Goal: Task Accomplishment & Management: Manage account settings

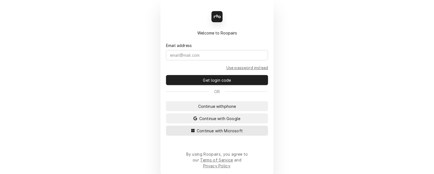
click at [180, 135] on button "Continue with Microsoft" at bounding box center [217, 130] width 102 height 10
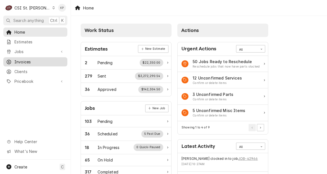
click at [18, 60] on span "Invoices" at bounding box center [39, 62] width 50 height 6
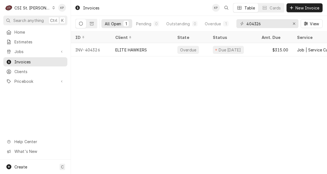
click at [194, 96] on div "Invoices KP Table Cards New Invoice All Open 1 Pending 0 Outstanding 0 Overdue …" at bounding box center [199, 87] width 256 height 174
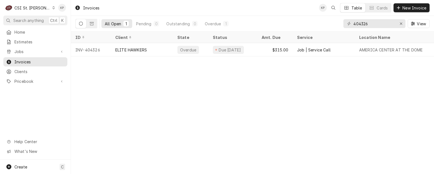
click at [327, 80] on div "Invoices KP Table Cards New Invoice All Open 1 Pending 0 Outstanding 0 Overdue …" at bounding box center [252, 87] width 363 height 174
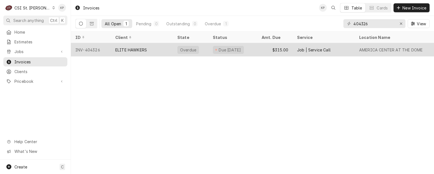
click at [92, 49] on div "INV-404326" at bounding box center [91, 49] width 40 height 13
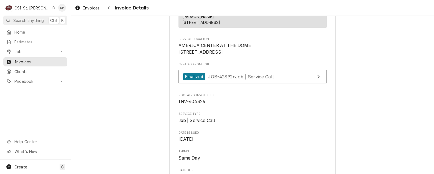
scroll to position [130, 0]
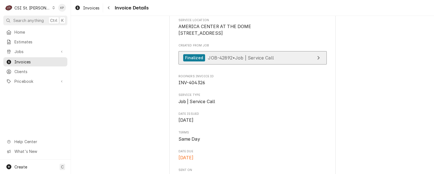
click at [190, 62] on div "Finalized" at bounding box center [194, 57] width 22 height 7
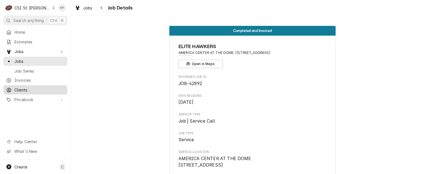
drag, startPoint x: 17, startPoint y: 86, endPoint x: 32, endPoint y: 86, distance: 14.7
click at [17, 87] on span "Clients" at bounding box center [39, 90] width 50 height 6
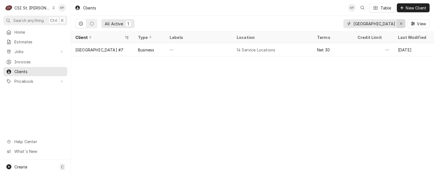
click at [401, 22] on icon "Erase input" at bounding box center [401, 24] width 3 height 4
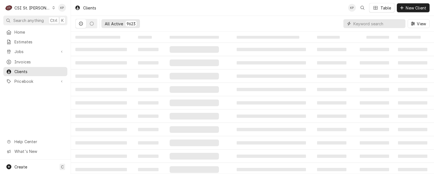
click at [401, 22] on input "Dynamic Content Wrapper" at bounding box center [378, 23] width 49 height 9
type input "ELITE HAWKERS"
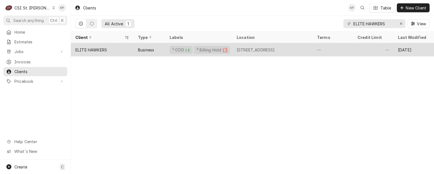
click at [106, 47] on div "ELITE HAWKERS" at bounding box center [91, 50] width 32 height 6
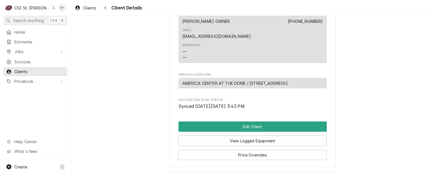
scroll to position [264, 0]
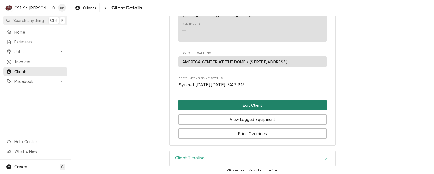
click at [249, 104] on button "Edit Client" at bounding box center [253, 105] width 148 height 10
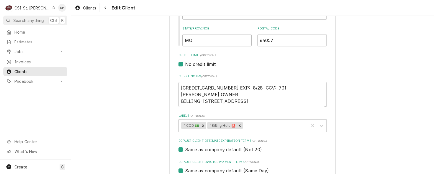
scroll to position [222, 0]
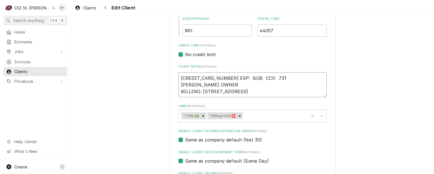
drag, startPoint x: 224, startPoint y: 77, endPoint x: 179, endPoint y: 78, distance: 44.7
click at [173, 77] on div "Please provide the following information about your client: Client Type Industr…" at bounding box center [252, 92] width 166 height 574
click at [294, 155] on div "Default Client Invoice Payment Terms (optional) Same as company default (Same D…" at bounding box center [253, 157] width 148 height 14
drag, startPoint x: 224, startPoint y: 76, endPoint x: 180, endPoint y: 76, distance: 43.8
click at [179, 76] on textarea "4495 1201 6041 2607 EXP: 8/28 CCV: 731 JASON CHERRY OWNER BILLING: 5944 N NORTH…" at bounding box center [253, 84] width 148 height 25
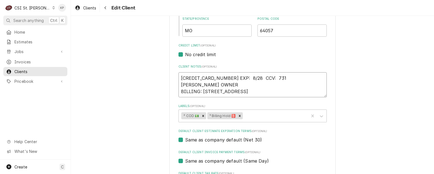
type textarea "x"
type textarea "4 EXP: 8/28 CCV: 731 JASON CHERRY OWNER BILLING: 5944 N NORTHWOOD RD KC, MO 641…"
type textarea "x"
type textarea "49 EXP: 8/28 CCV: 731 JASON CHERRY OWNER BILLING: 5944 N NORTHWOOD RD KC, MO 64…"
type textarea "x"
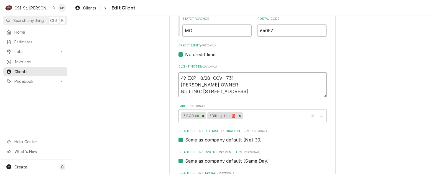
type textarea "490 EXP: 8/28 CCV: 731 JASON CHERRY OWNER BILLING: 5944 N NORTHWOOD RD KC, MO 6…"
type textarea "x"
type textarea "4908 EXP: 8/28 CCV: 731 JASON CHERRY OWNER BILLING: 5944 N NORTHWOOD RD KC, MO …"
type textarea "x"
type textarea "49088 EXP: 8/28 CCV: 731 JASON CHERRY OWNER BILLING: 5944 N NORTHWOOD RD KC, MO…"
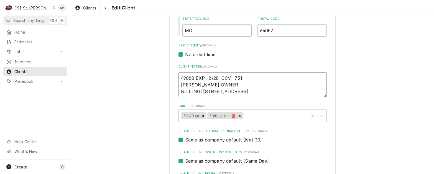
type textarea "x"
type textarea "490887 EXP: 8/28 CCV: 731 JASON CHERRY OWNER BILLING: 5944 N NORTHWOOD RD KC, M…"
type textarea "x"
type textarea "4908870 EXP: 8/28 CCV: 731 JASON CHERRY OWNER BILLING: 5944 N NORTHWOOD RD KC, …"
type textarea "x"
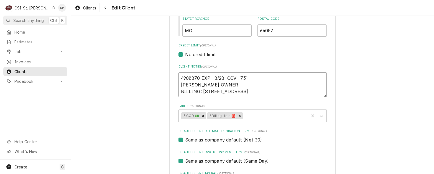
type textarea "49088700 EXP: 8/28 CCV: 731 JASON CHERRY OWNER BILLING: 5944 N NORTHWOOD RD KC,…"
type textarea "x"
type textarea "490887000 EXP: 8/28 CCV: 731 JASON CHERRY OWNER BILLING: 5944 N NORTHWOOD RD KC…"
type textarea "x"
type textarea "4908870006 EXP: 8/28 CCV: 731 JASON CHERRY OWNER BILLING: 5944 N NORTHWOOD RD K…"
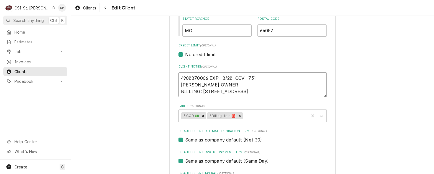
type textarea "x"
type textarea "49088700060 EXP: 8/28 CCV: 731 JASON CHERRY OWNER BILLING: 5944 N NORTHWOOD RD …"
type textarea "x"
type textarea "490887000609 EXP: 8/28 CCV: 731 JASON CHERRY OWNER BILLING: 5944 N NORTHWOOD RD…"
type textarea "x"
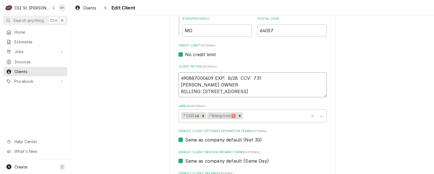
type textarea "4908870006093 EXP: 8/28 CCV: 731 JASON CHERRY OWNER BILLING: 5944 N NORTHWOOD R…"
type textarea "x"
type textarea "49088700060930 EXP: 8/28 CCV: 731 JASON CHERRY OWNER BILLING: 5944 N NORTHWOOD …"
type textarea "x"
type textarea "490887000609302 EXP: 8/28 CCV: 731 JASON CHERRY OWNER BILLING: 5944 N NORTHWOOD…"
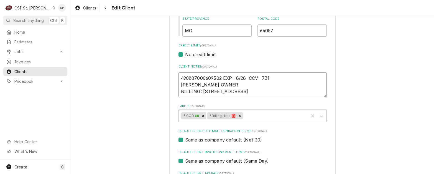
type textarea "x"
type textarea "4908870006093027 EXP: 8/28 CCV: 731 JASON CHERRY OWNER BILLING: 5944 N NORTHWOO…"
type textarea "x"
type textarea "490887000609302 EXP: 8/28 CCV: 731 JASON CHERRY OWNER BILLING: 5944 N NORTHWOOD…"
type textarea "x"
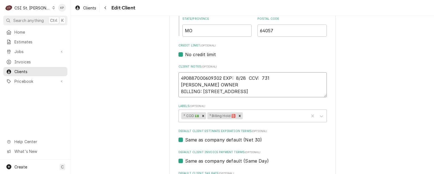
type textarea "4908870006093026 EXP: 8/28 CCV: 731 JASON CHERRY OWNER BILLING: 5944 N NORTHWOO…"
drag, startPoint x: 239, startPoint y: 80, endPoint x: 246, endPoint y: 79, distance: 7.0
click at [246, 79] on textarea "4908870006093026 EXP: 8/28 CCV: 731 JASON CHERRY OWNER BILLING: 5944 N NORTHWOO…" at bounding box center [253, 84] width 148 height 25
type textarea "x"
type textarea "4908870006093026 EXP: 1 CCV: 731 JASON CHERRY OWNER BILLING: 5944 N NORTHWOOD R…"
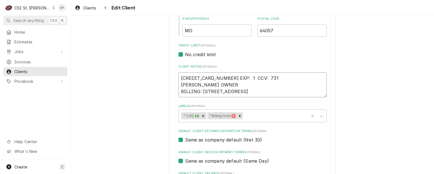
type textarea "x"
type textarea "4908870006093026 EXP: 10 CCV: 731 JASON CHERRY OWNER BILLING: 5944 N NORTHWOOD …"
type textarea "x"
type textarea "4908870006093026 EXP: 10/ CCV: 731 JASON CHERRY OWNER BILLING: 5944 N NORTHWOOD…"
type textarea "x"
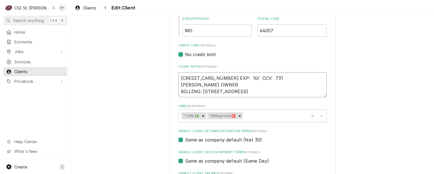
type textarea "4908870006093026 EXP: 10/2 CCV: 731 JASON CHERRY OWNER BILLING: 5944 N NORTHWOO…"
type textarea "x"
type textarea "4908870006093026 EXP: 10/27 CCV: 731 JASON CHERRY OWNER BILLING: 5944 N NORTHWO…"
drag, startPoint x: 266, startPoint y: 77, endPoint x: 272, endPoint y: 77, distance: 6.1
click at [272, 77] on textarea "4908870006093026 EXP: 10/27 CCV: 731 JASON CHERRY OWNER BILLING: 5944 N NORTHWO…" at bounding box center [253, 84] width 148 height 25
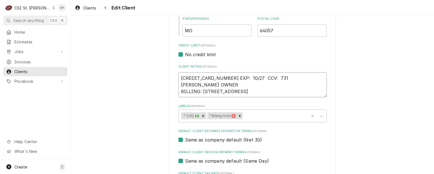
type textarea "x"
type textarea "4908870006093026 EXP: 10/27 CCV: 7 JASON CHERRY OWNER BILLING: 5944 N NORTHWOOD…"
type textarea "x"
type textarea "4908870006093026 EXP: 10/27 CCV: JASON CHERRY OWNER BILLING: 5944 N NORTHWOOD R…"
type textarea "x"
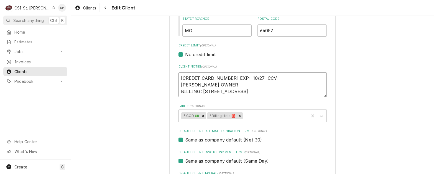
type textarea "4908870006093026 EXP: 10/27 CCV: 1 JASON CHERRY OWNER BILLING: 5944 N NORTHWOOD…"
type textarea "x"
type textarea "4908870006093026 EXP: 10/27 CCV: 12 JASON CHERRY OWNER BILLING: 5944 N NORTHWOO…"
type textarea "x"
click at [279, 77] on textarea "[CREDIT_CARD_NUMBER] EXP: 10/27 CCV: 127 [PERSON_NAME] OWNER BILLING: [STREET_A…" at bounding box center [253, 84] width 148 height 25
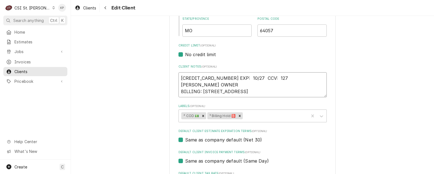
click at [201, 78] on textarea "[CREDIT_CARD_NUMBER] EXP: 10/27 CCV: 127 [PERSON_NAME] OWNER BILLING: [STREET_A…" at bounding box center [253, 84] width 148 height 25
type textarea "[CREDIT_CARD_NUMBER] EXP: 10/27 CCV: 127 [PERSON_NAME] OWNER BILLING: [STREET_A…"
click at [277, 139] on div "Same as company default (Net 30)" at bounding box center [253, 139] width 148 height 7
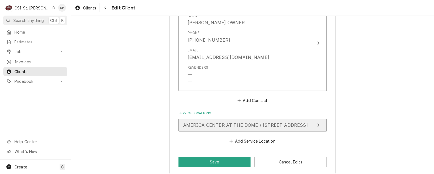
scroll to position [431, 0]
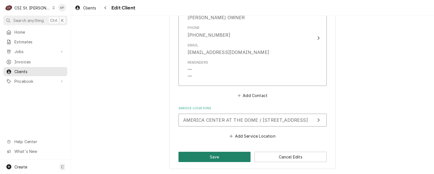
click at [224, 155] on button "Save" at bounding box center [215, 156] width 72 height 10
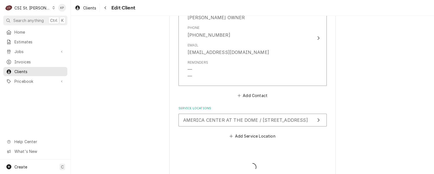
type textarea "x"
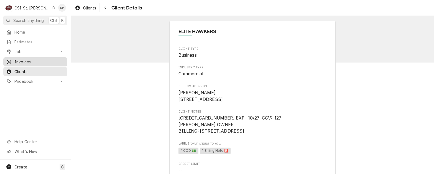
click at [31, 59] on span "Invoices" at bounding box center [39, 62] width 50 height 6
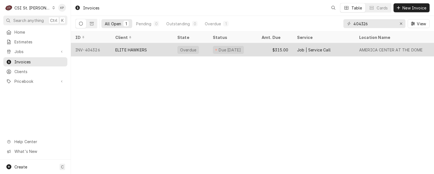
click at [86, 49] on div "INV-404326" at bounding box center [91, 49] width 40 height 13
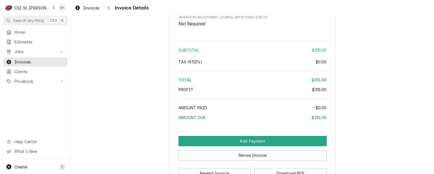
scroll to position [943, 0]
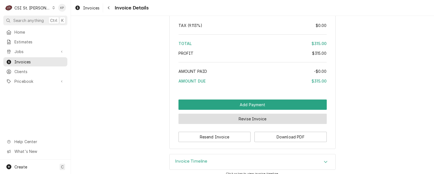
click at [232, 124] on button "Revise Invoice" at bounding box center [253, 118] width 148 height 10
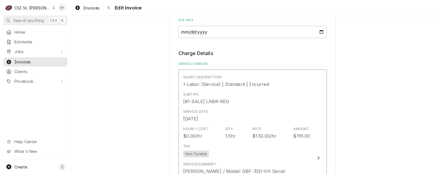
scroll to position [444, 0]
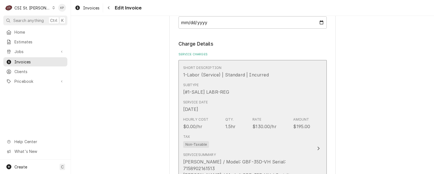
click at [317, 146] on icon "Update Line Item" at bounding box center [318, 148] width 3 height 4
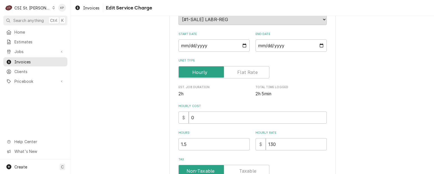
scroll to position [83, 0]
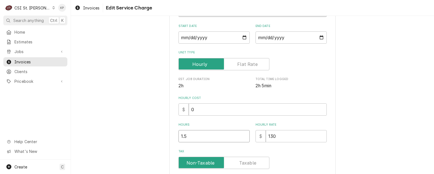
click at [191, 136] on input "1.5" at bounding box center [214, 136] width 71 height 12
type textarea "x"
type input "1"
type textarea "x"
type input "1.0"
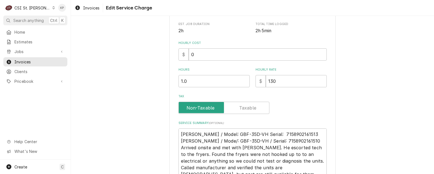
scroll to position [139, 0]
click at [208, 108] on label "Tax" at bounding box center [224, 107] width 91 height 12
click at [208, 108] on input "Tax" at bounding box center [224, 107] width 86 height 12
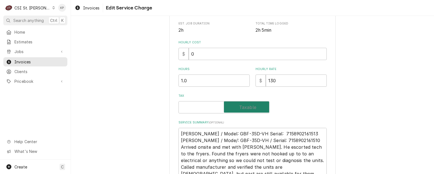
checkbox input "true"
type textarea "x"
click at [203, 106] on label "Tax" at bounding box center [224, 107] width 91 height 12
click at [203, 106] on input "Tax" at bounding box center [224, 107] width 86 height 12
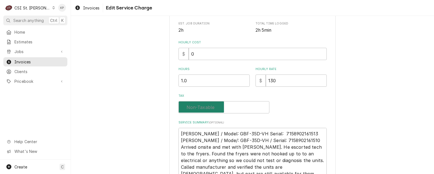
checkbox input "false"
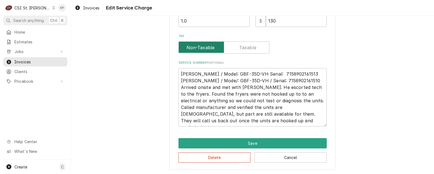
scroll to position [199, 0]
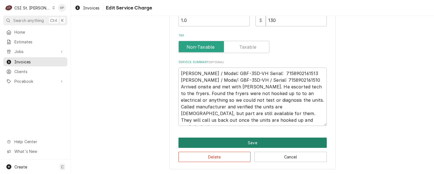
click at [213, 143] on button "Save" at bounding box center [253, 142] width 148 height 10
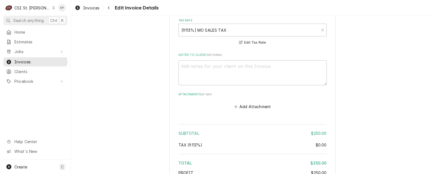
scroll to position [906, 0]
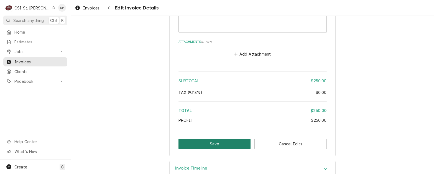
click at [229, 138] on button "Save" at bounding box center [215, 143] width 72 height 10
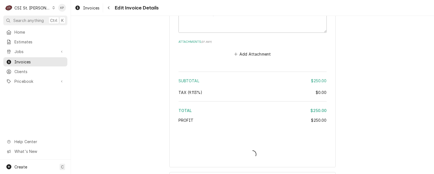
type textarea "x"
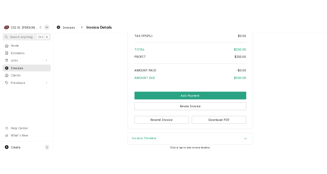
scroll to position [962, 0]
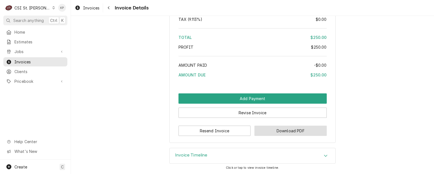
click at [278, 129] on button "Download PDF" at bounding box center [291, 130] width 72 height 10
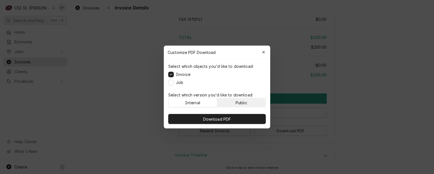
click at [250, 103] on button "Public" at bounding box center [241, 102] width 49 height 9
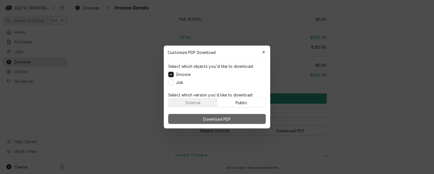
click at [248, 118] on button "Download PDF" at bounding box center [217, 119] width 98 height 10
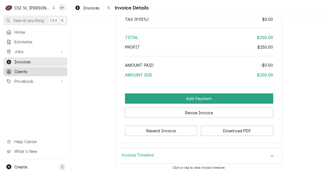
click at [22, 69] on span "Clients" at bounding box center [39, 72] width 50 height 6
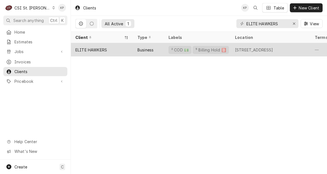
click at [99, 47] on div "ELITE HAWKERS" at bounding box center [91, 50] width 32 height 6
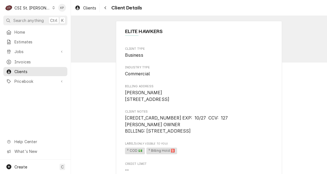
click at [191, 155] on span "² COD 💵 ⁵ Billing Hold 🅱️" at bounding box center [199, 150] width 148 height 8
drag, startPoint x: 165, startPoint y: 124, endPoint x: 124, endPoint y: 123, distance: 41.6
click at [125, 123] on span "[CREDIT_CARD_NUMBER] EXP: 10/27 CCV: 127 [PERSON_NAME] OWNER BILLING: [STREET_A…" at bounding box center [176, 124] width 103 height 18
copy span "[CREDIT_CARD_NUMBER]"
click at [220, 102] on span "[PERSON_NAME] [STREET_ADDRESS]" at bounding box center [199, 95] width 148 height 13
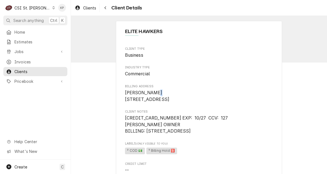
drag, startPoint x: 162, startPoint y: 92, endPoint x: 121, endPoint y: 96, distance: 41.6
click at [125, 93] on span "[PERSON_NAME] [STREET_ADDRESS]" at bounding box center [147, 96] width 45 height 12
drag, startPoint x: 123, startPoint y: 93, endPoint x: 151, endPoint y: 91, distance: 27.9
click at [151, 91] on span "[PERSON_NAME] [STREET_ADDRESS]" at bounding box center [147, 96] width 45 height 12
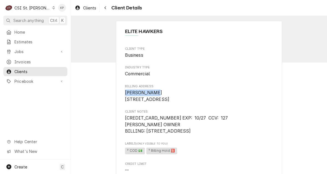
copy span "[PERSON_NAME]"
click at [212, 102] on span "[PERSON_NAME] [STREET_ADDRESS]" at bounding box center [199, 95] width 148 height 13
drag, startPoint x: 185, startPoint y: 97, endPoint x: 163, endPoint y: 98, distance: 21.9
click at [163, 98] on span "[PERSON_NAME] [STREET_ADDRESS]" at bounding box center [199, 95] width 148 height 13
click at [165, 98] on span "[PERSON_NAME] [STREET_ADDRESS]" at bounding box center [147, 96] width 45 height 12
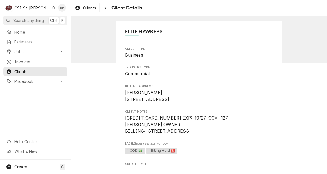
drag, startPoint x: 174, startPoint y: 99, endPoint x: 118, endPoint y: 102, distance: 56.9
drag, startPoint x: 118, startPoint y: 102, endPoint x: 134, endPoint y: 100, distance: 16.8
copy span "1827 Pembroke Crescen"
drag, startPoint x: 255, startPoint y: 108, endPoint x: 222, endPoint y: 105, distance: 33.2
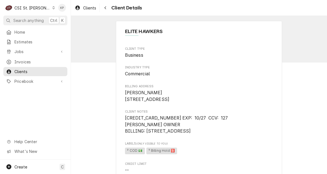
click at [254, 102] on span "[PERSON_NAME] [STREET_ADDRESS]" at bounding box center [199, 95] width 148 height 13
drag, startPoint x: 153, startPoint y: 107, endPoint x: 119, endPoint y: 105, distance: 33.9
drag, startPoint x: 119, startPoint y: 105, endPoint x: 126, endPoint y: 104, distance: 7.1
copy span "Independence"
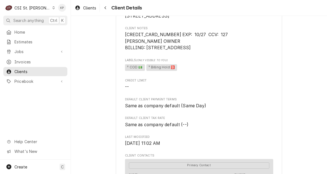
scroll to position [139, 0]
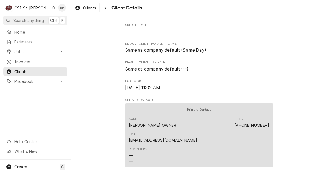
click at [291, 133] on div "ELITE HAWKERS Client Type Business Industry Type Commercial Billing Address [PE…" at bounding box center [199, 76] width 256 height 398
click at [270, 134] on div "Primary Contact Name [PERSON_NAME] OWNER Phone [PHONE_NUMBER] Email [EMAIL_ADDR…" at bounding box center [199, 135] width 148 height 64
drag, startPoint x: 267, startPoint y: 132, endPoint x: 209, endPoint y: 132, distance: 57.4
click at [209, 132] on div "Primary Contact Name [PERSON_NAME] OWNER Phone [PHONE_NUMBER] Email [EMAIL_ADDR…" at bounding box center [199, 135] width 148 height 64
copy link "[EMAIL_ADDRESS][DOMAIN_NAME]"
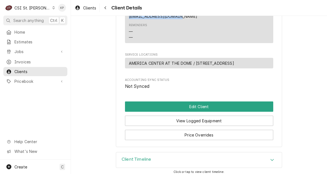
scroll to position [264, 0]
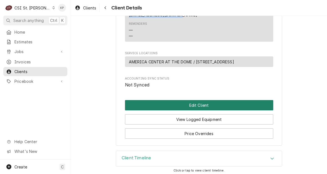
click at [186, 102] on button "Edit Client" at bounding box center [199, 105] width 148 height 10
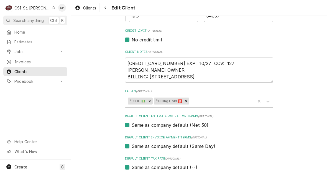
scroll to position [277, 0]
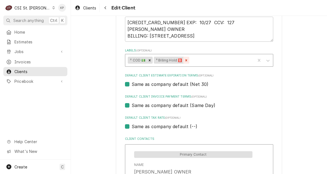
click at [186, 60] on icon "Remove ⁵ Billing Hold 🅱️" at bounding box center [186, 60] width 4 height 4
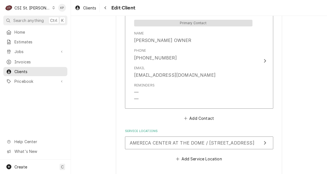
scroll to position [431, 0]
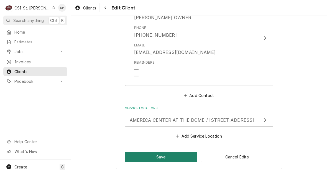
click at [162, 156] on button "Save" at bounding box center [161, 156] width 72 height 10
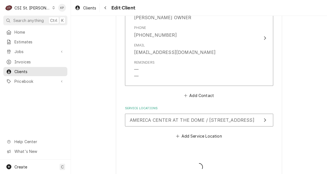
type textarea "x"
